Goal: Task Accomplishment & Management: Manage account settings

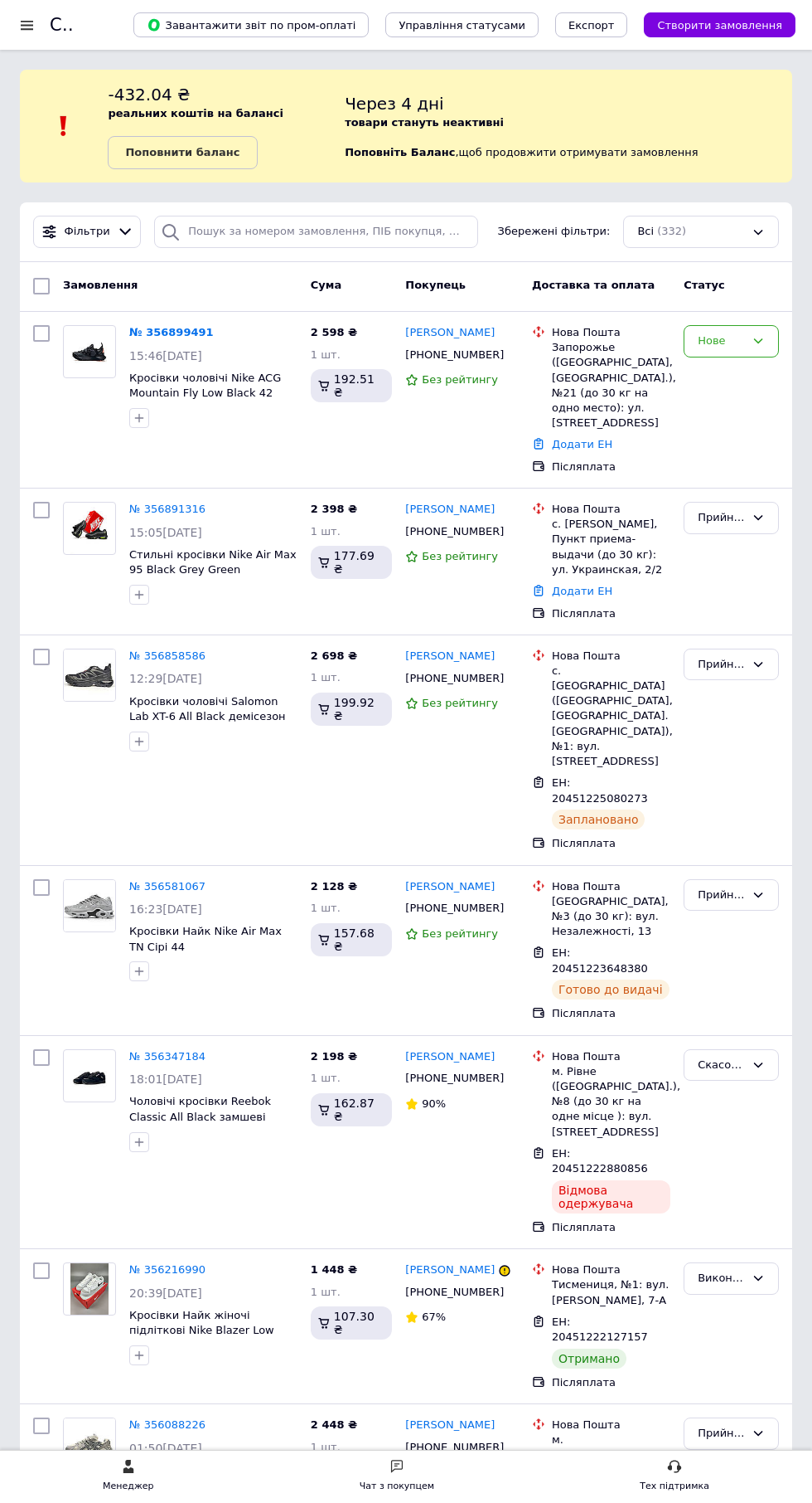
click at [160, 331] on link "№ 356899491" at bounding box center [171, 331] width 85 height 12
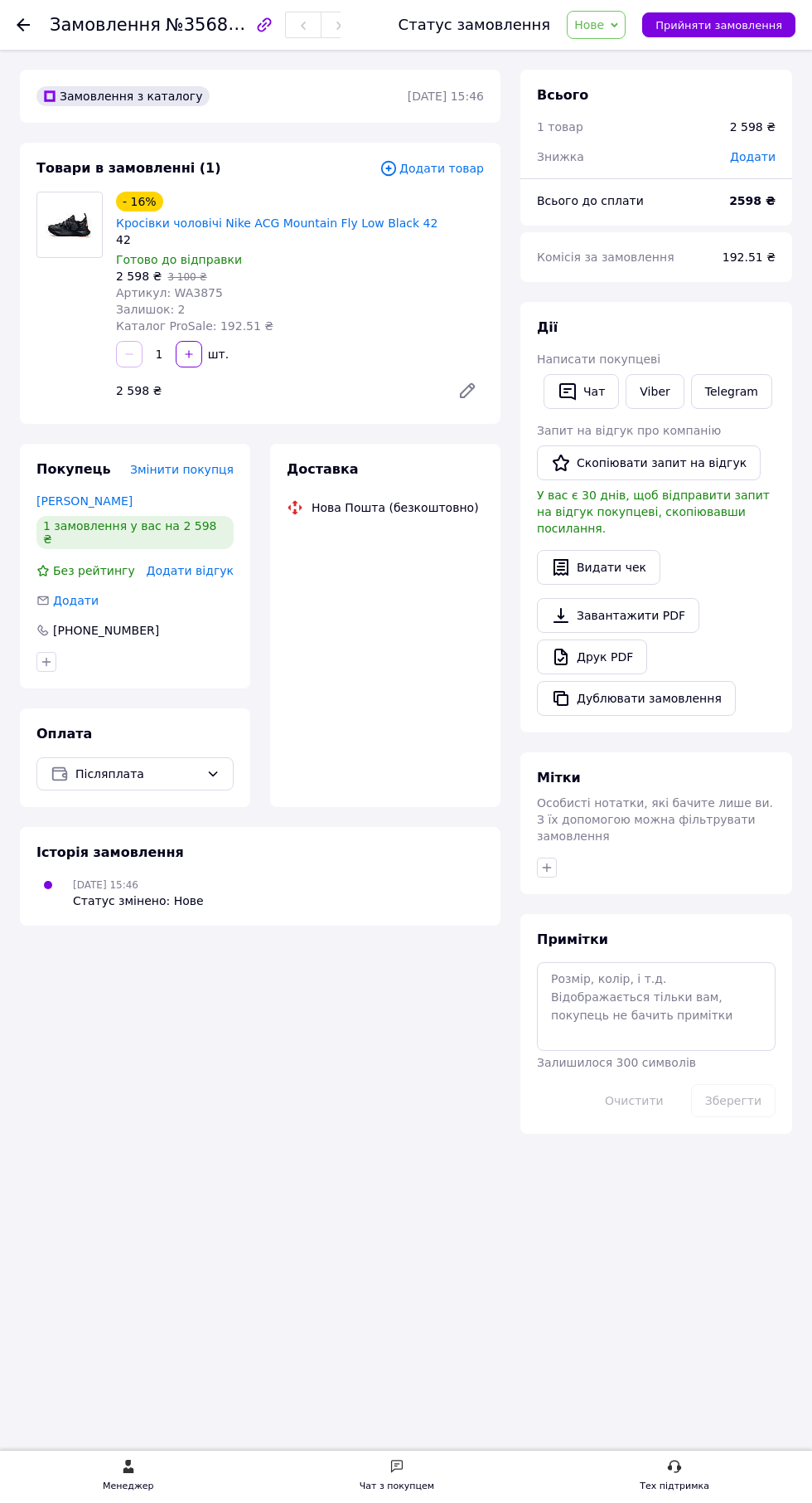
click at [127, 494] on link "[PERSON_NAME]" at bounding box center [84, 501] width 96 height 13
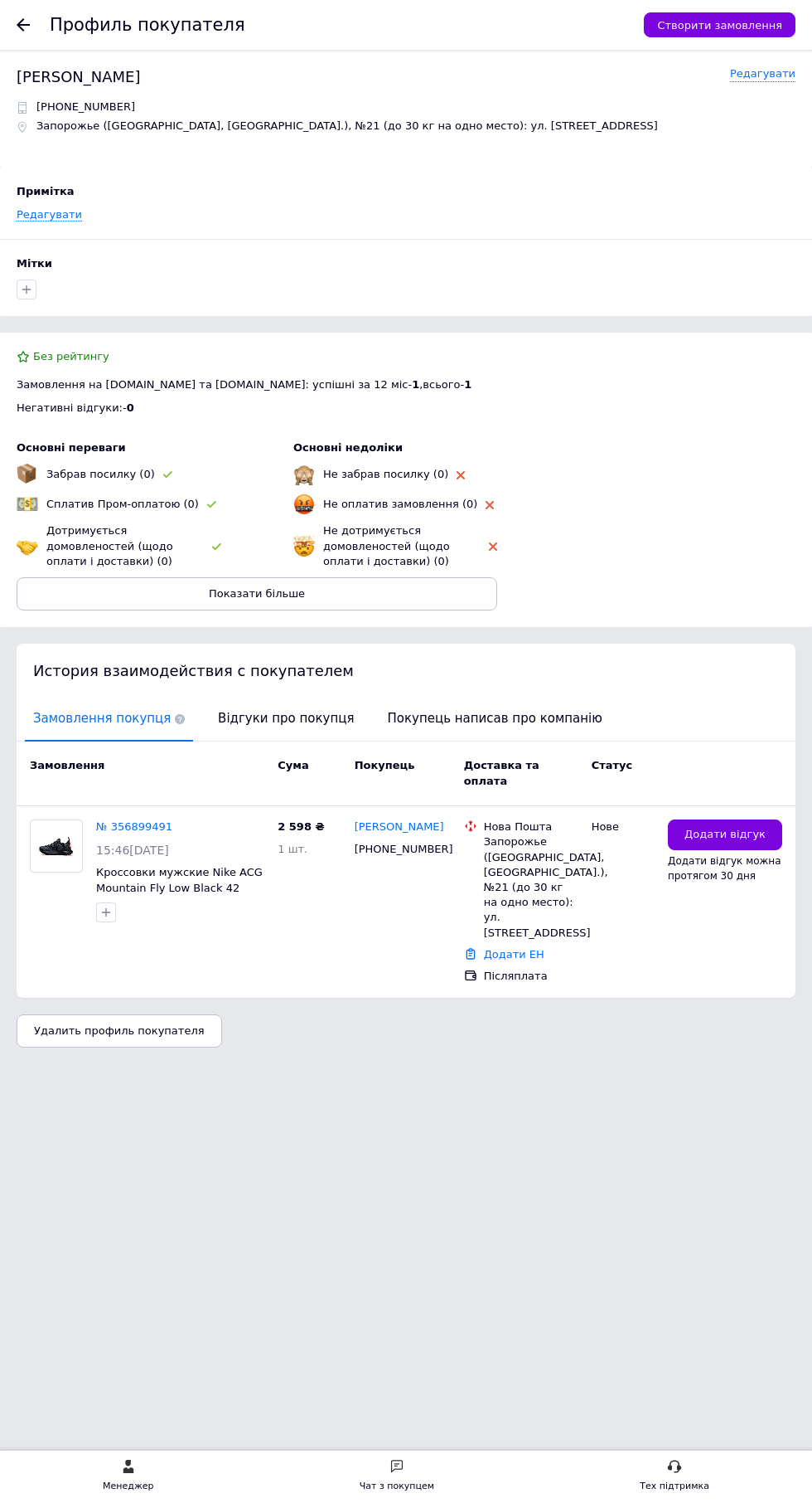
click at [301, 718] on span "Відгуки про покупця" at bounding box center [286, 718] width 153 height 42
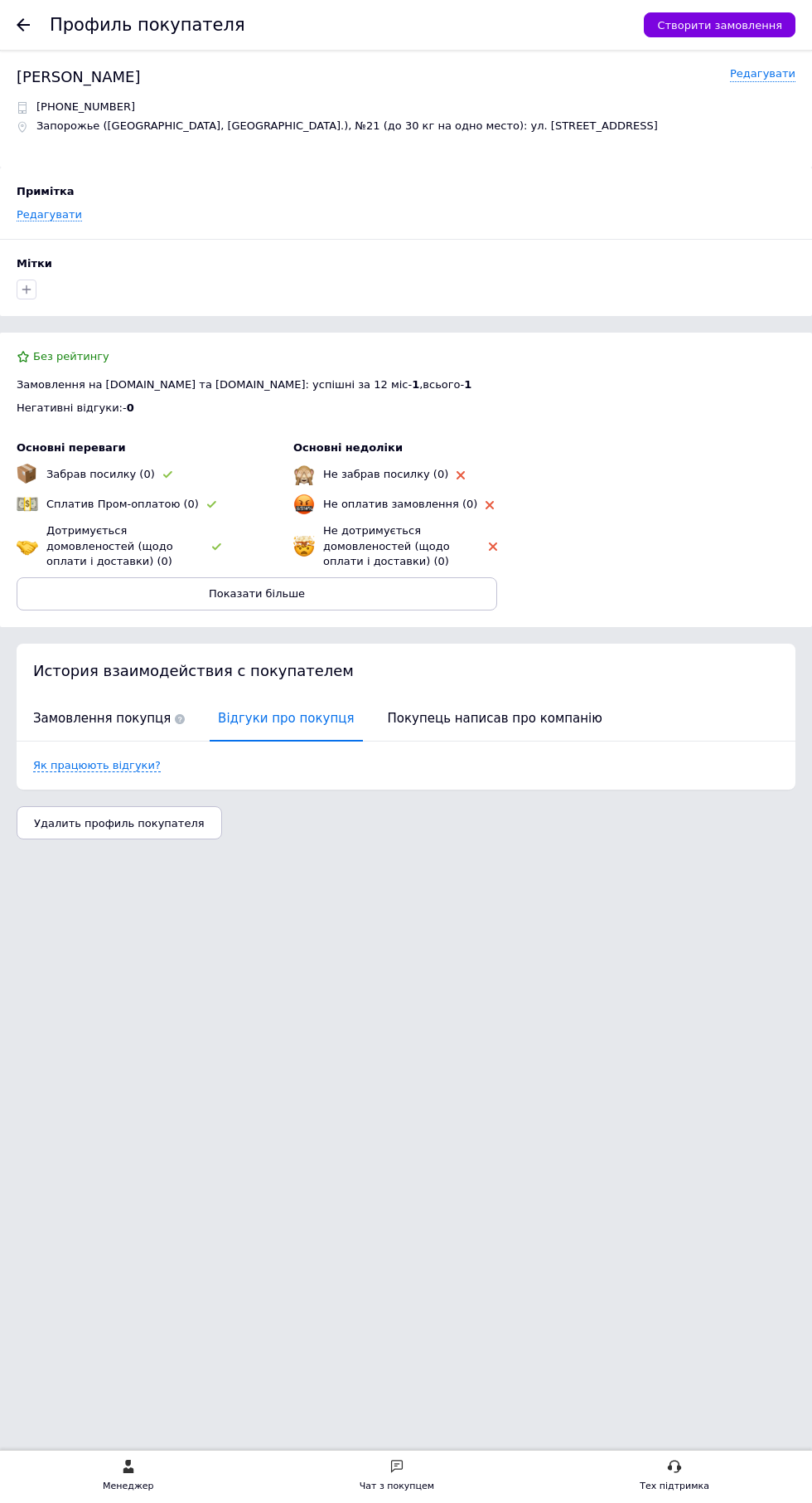
click at [103, 719] on span "Замовлення покупця" at bounding box center [109, 718] width 168 height 42
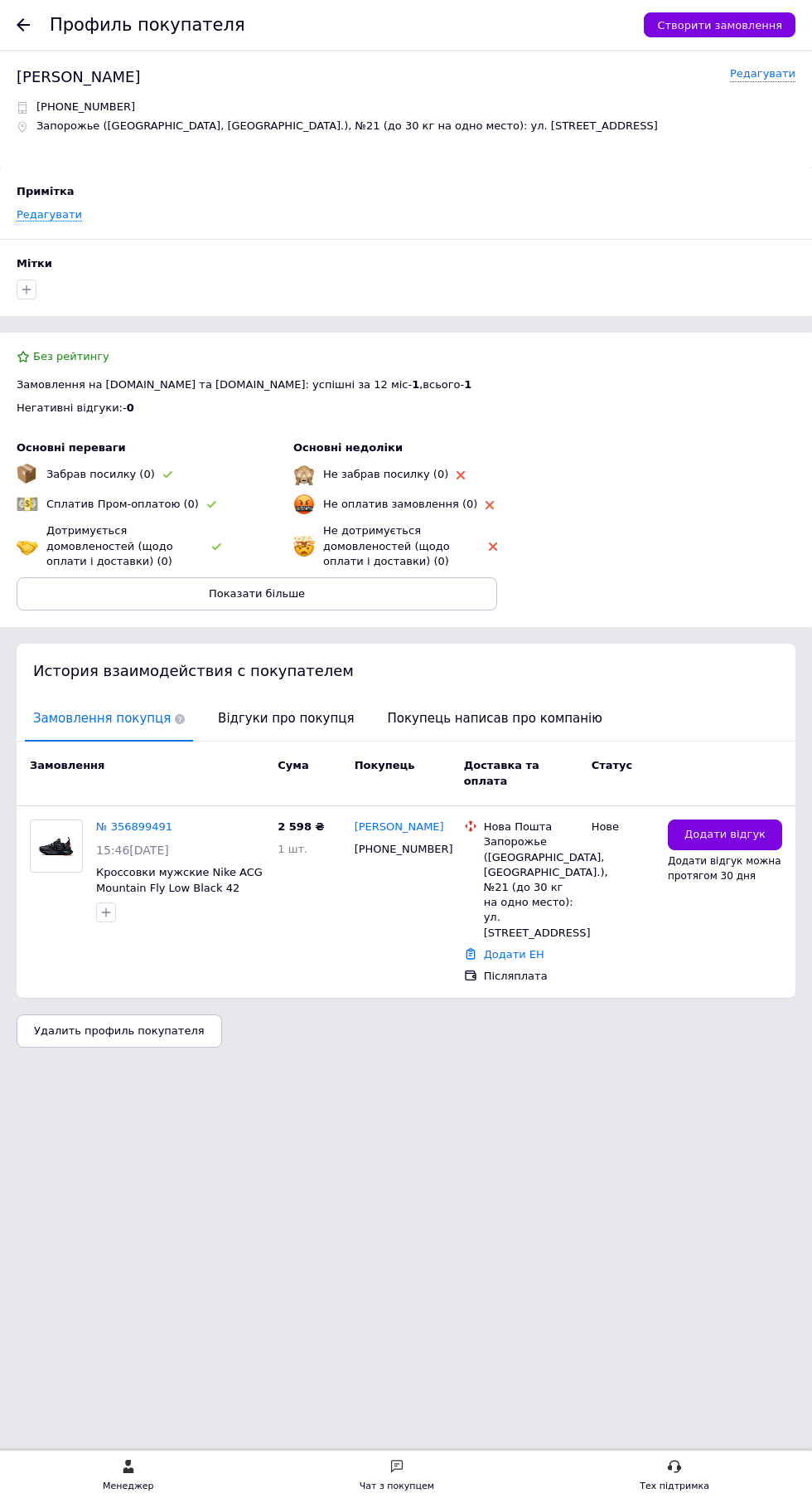
click at [127, 718] on span "Замовлення покупця" at bounding box center [109, 718] width 168 height 42
click at [23, 24] on use at bounding box center [23, 25] width 13 height 13
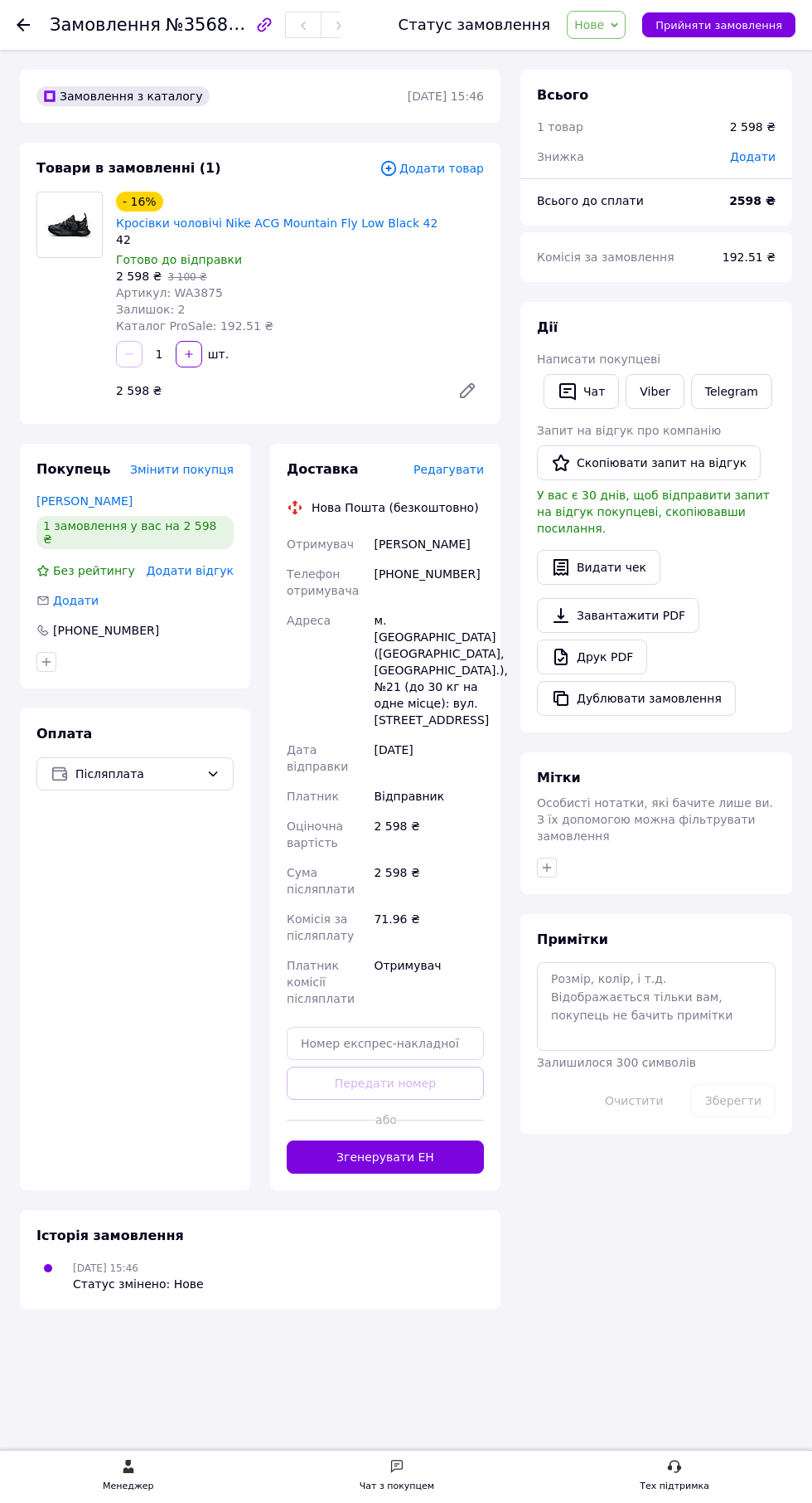
click at [295, 217] on link "Кросівки чоловічі Nike ACG Mountain Fly Low Black 42" at bounding box center [277, 223] width 322 height 13
click at [732, 384] on link "Telegram" at bounding box center [731, 391] width 81 height 34
